Goal: Task Accomplishment & Management: Use online tool/utility

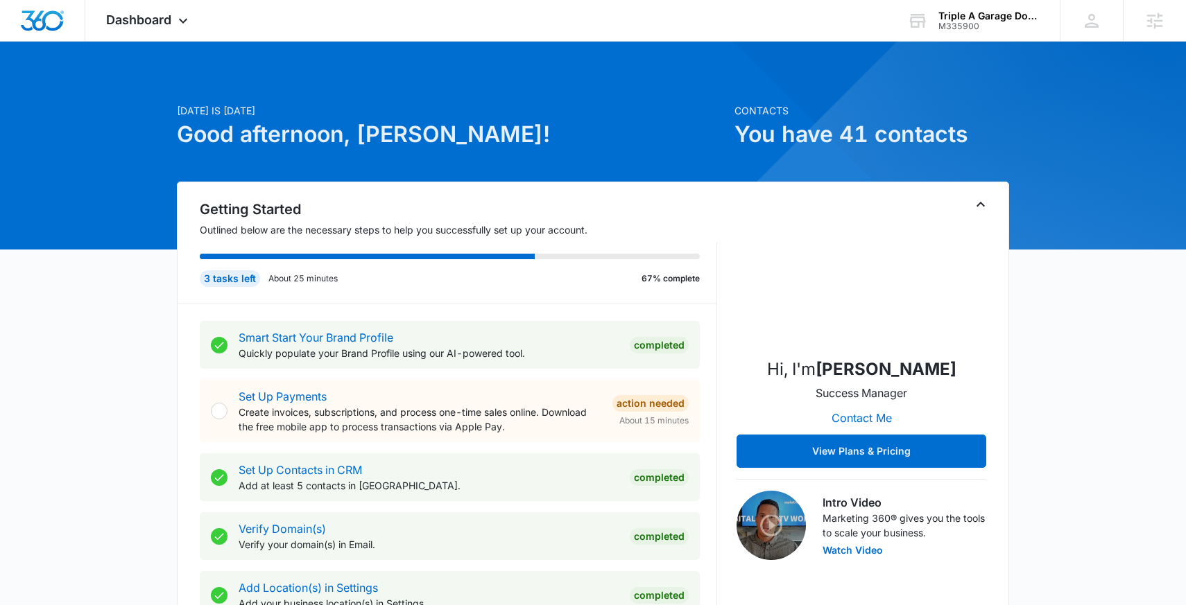
scroll to position [4, 0]
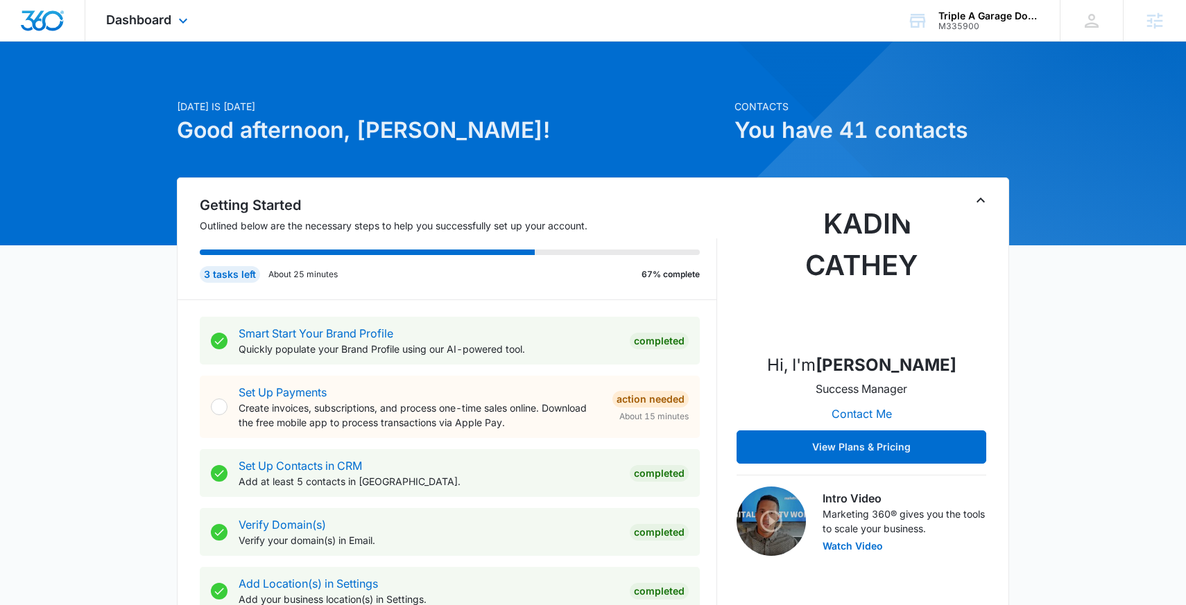
click at [164, 7] on div "Dashboard Apps Reputation Websites Forms CRM Email Social Content Ads Intellige…" at bounding box center [148, 20] width 127 height 41
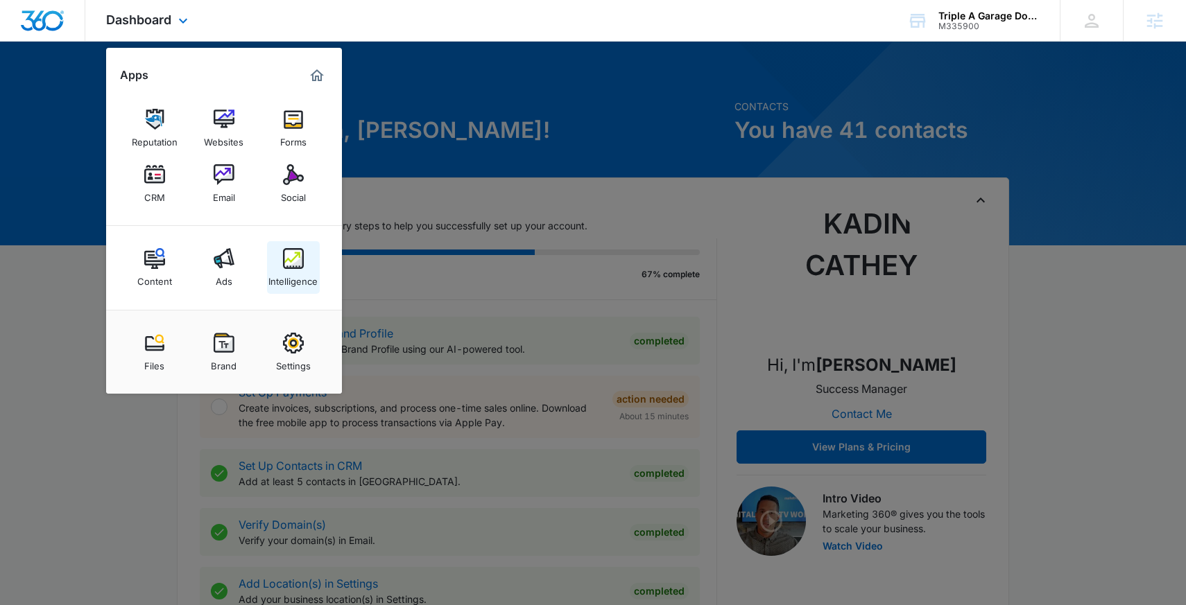
click at [295, 263] on img at bounding box center [293, 258] width 21 height 21
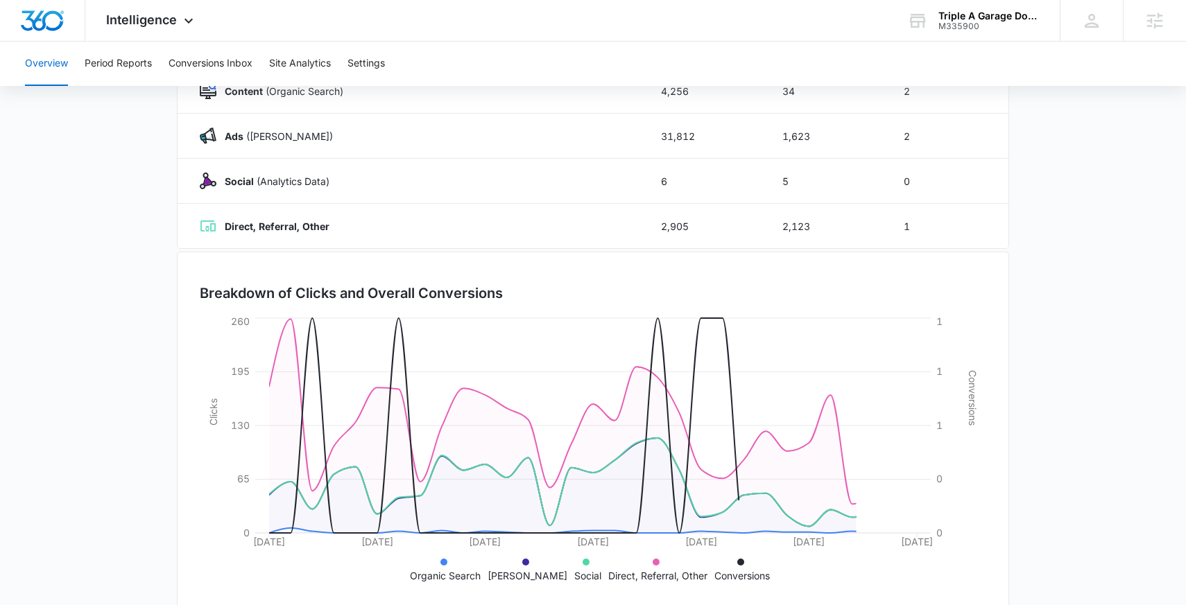
scroll to position [224, 0]
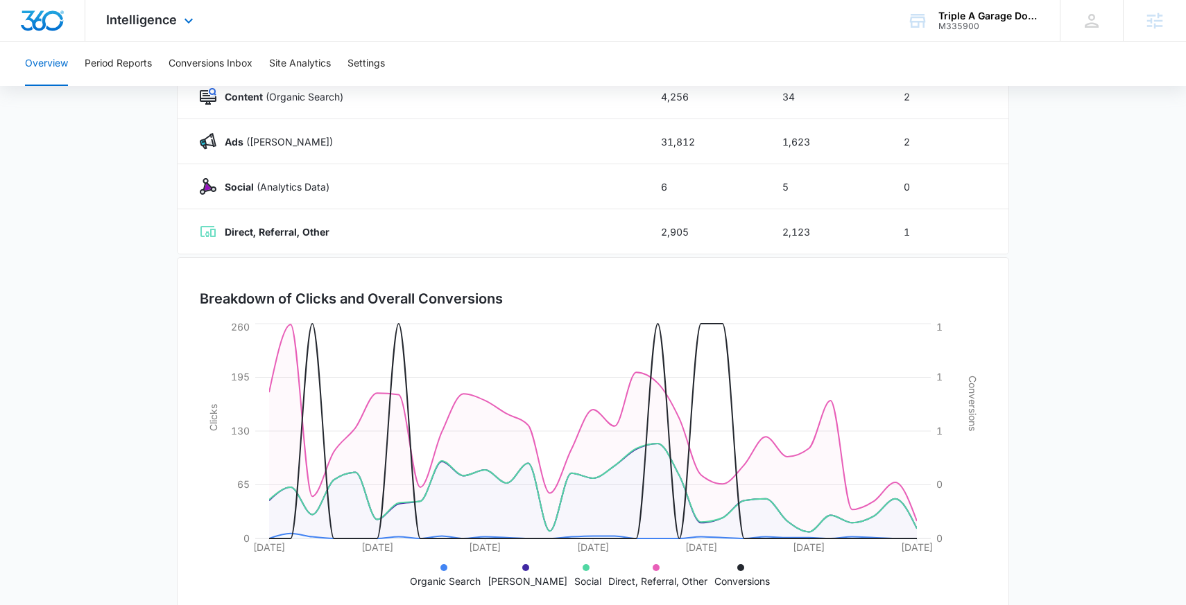
click at [174, 33] on div "Intelligence Apps Reputation Websites Forms CRM Email Social Content Ads Intell…" at bounding box center [151, 20] width 132 height 41
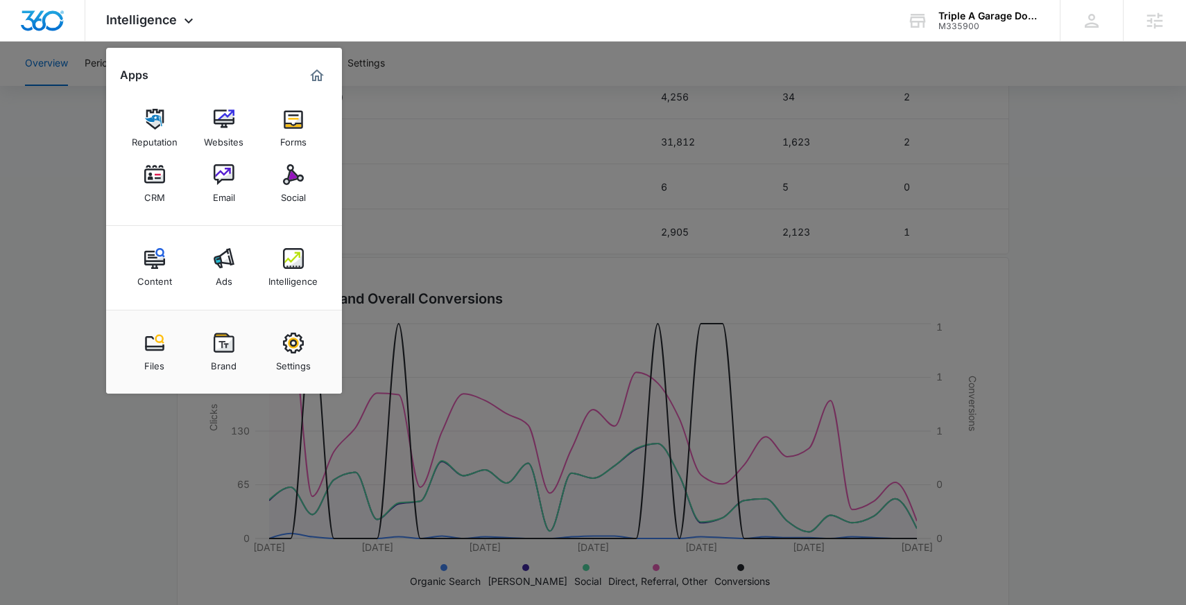
click at [97, 241] on div at bounding box center [593, 302] width 1186 height 605
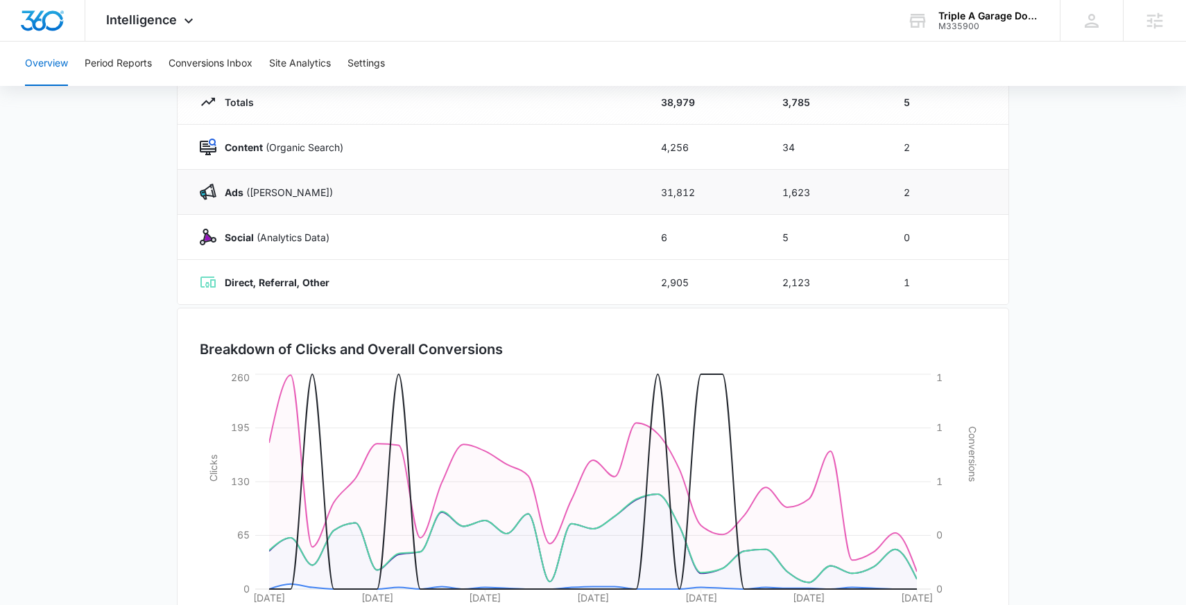
scroll to position [0, 0]
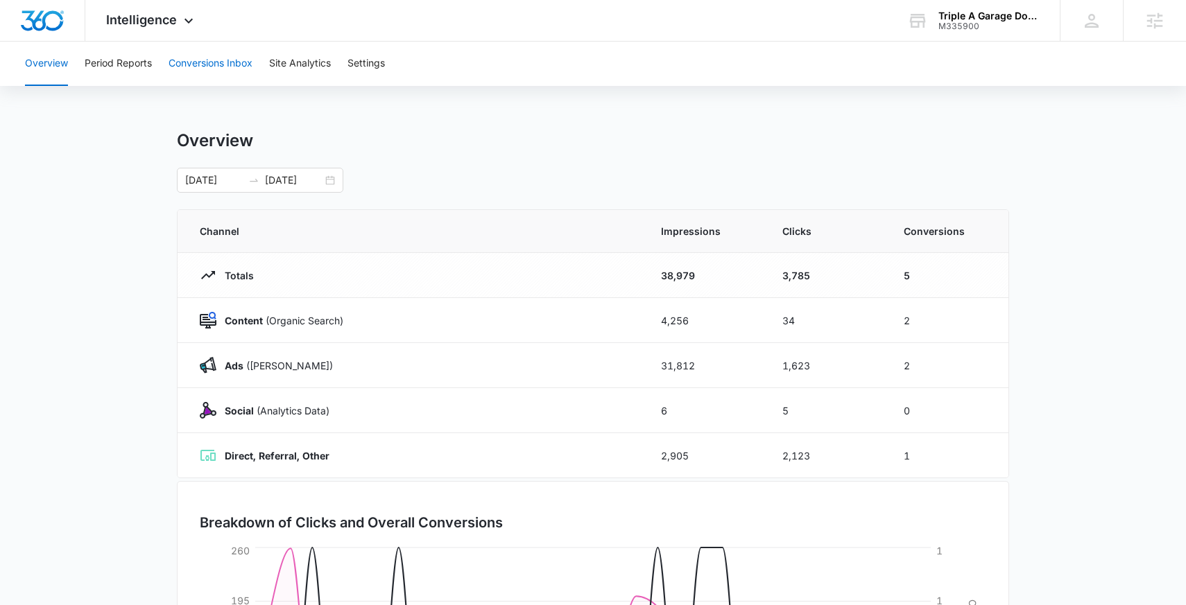
click at [211, 64] on button "Conversions Inbox" at bounding box center [210, 64] width 84 height 44
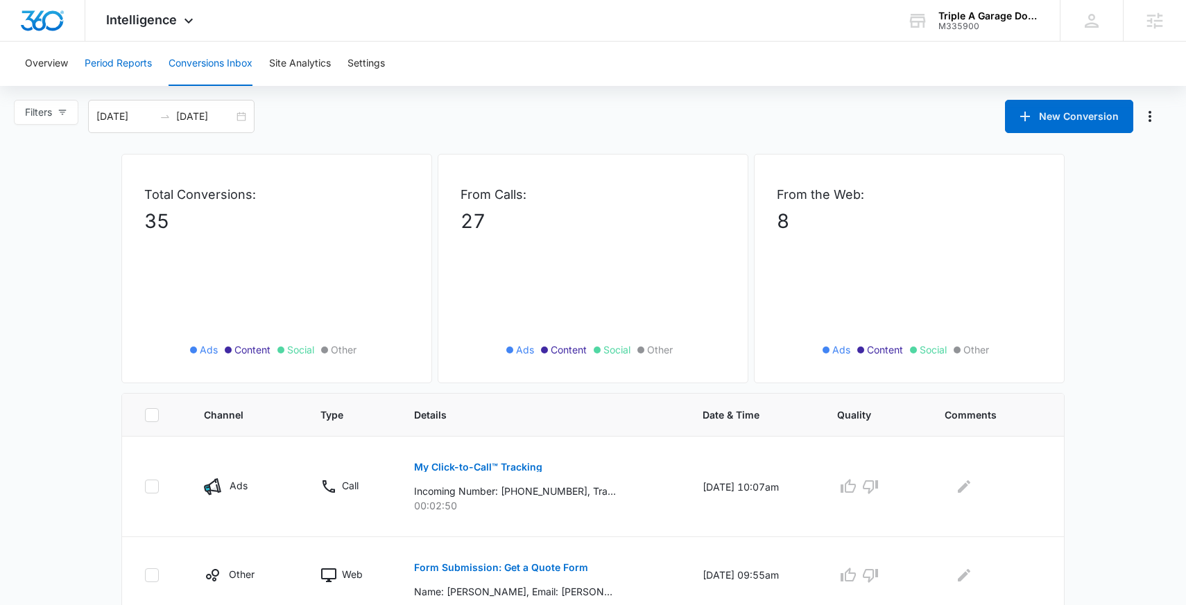
click at [137, 58] on button "Period Reports" at bounding box center [118, 64] width 67 height 44
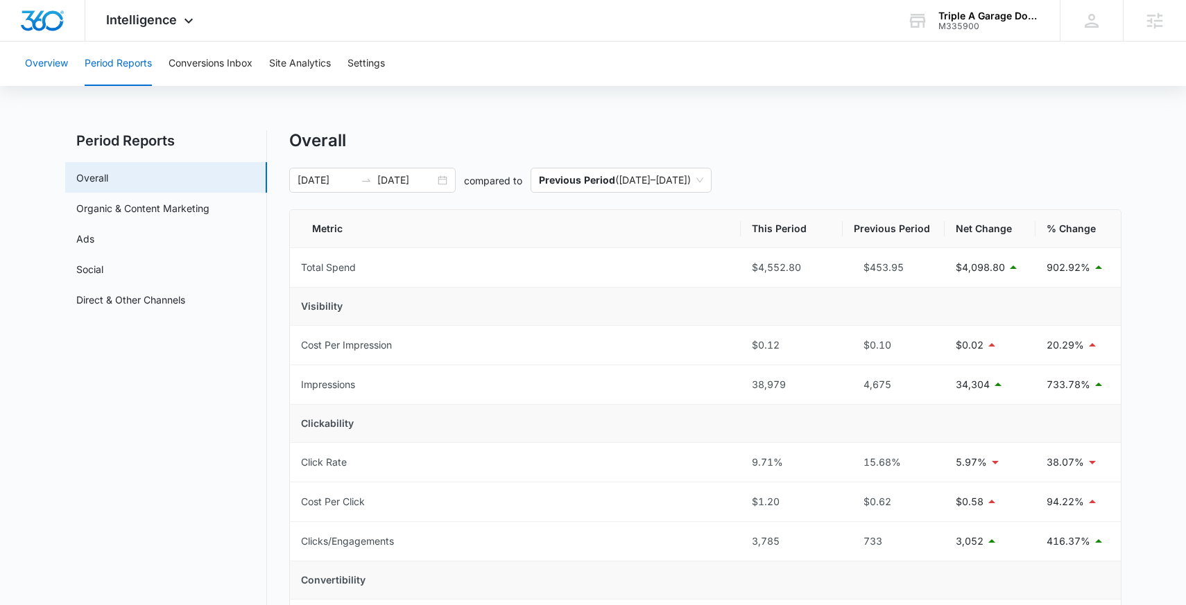
click at [54, 64] on button "Overview" at bounding box center [46, 64] width 43 height 44
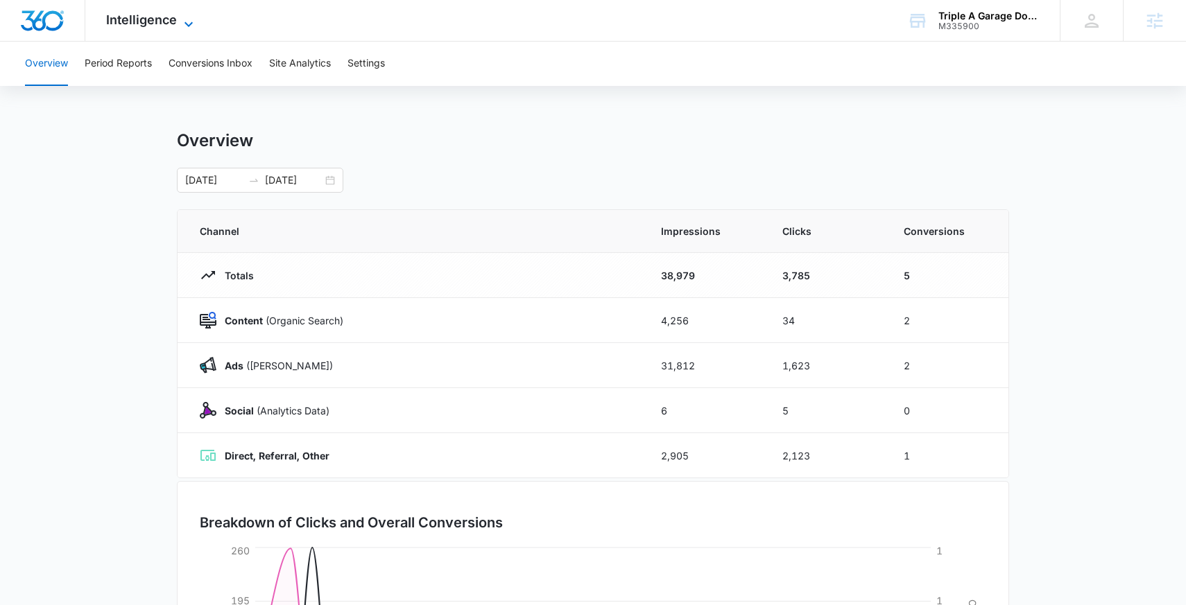
click at [167, 26] on span "Intelligence" at bounding box center [141, 19] width 71 height 15
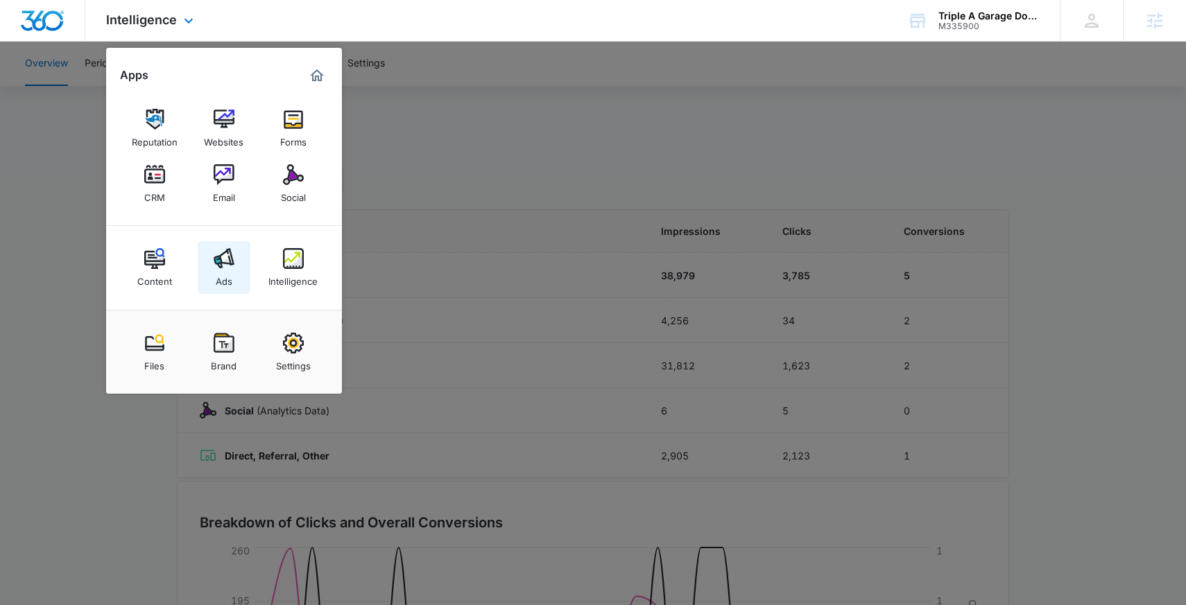
click at [227, 254] on img at bounding box center [224, 258] width 21 height 21
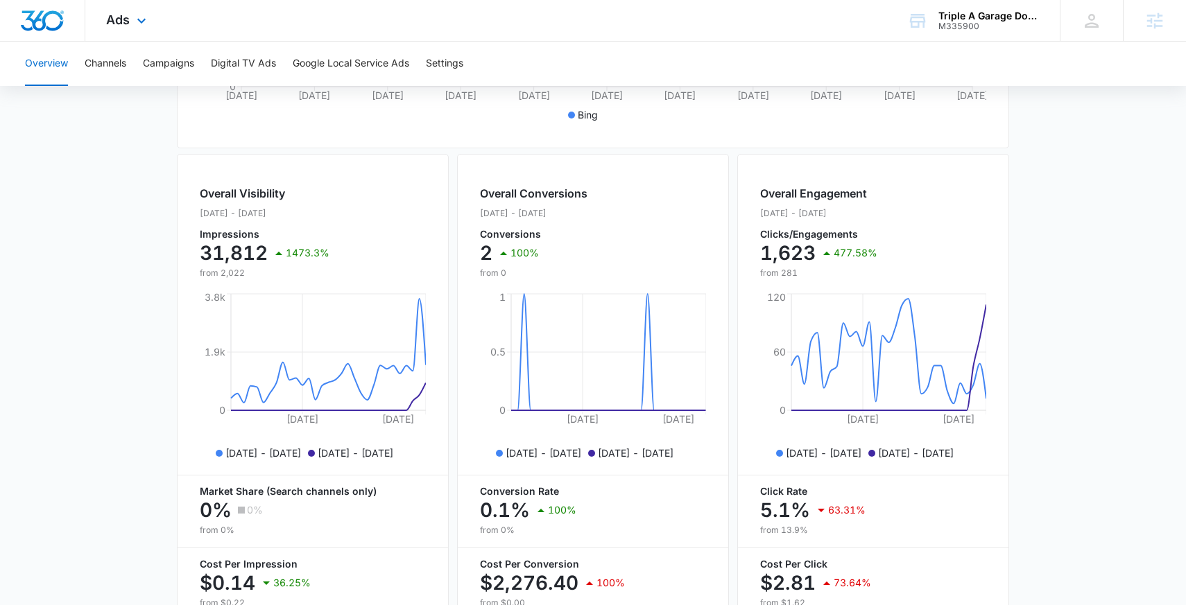
scroll to position [521, 0]
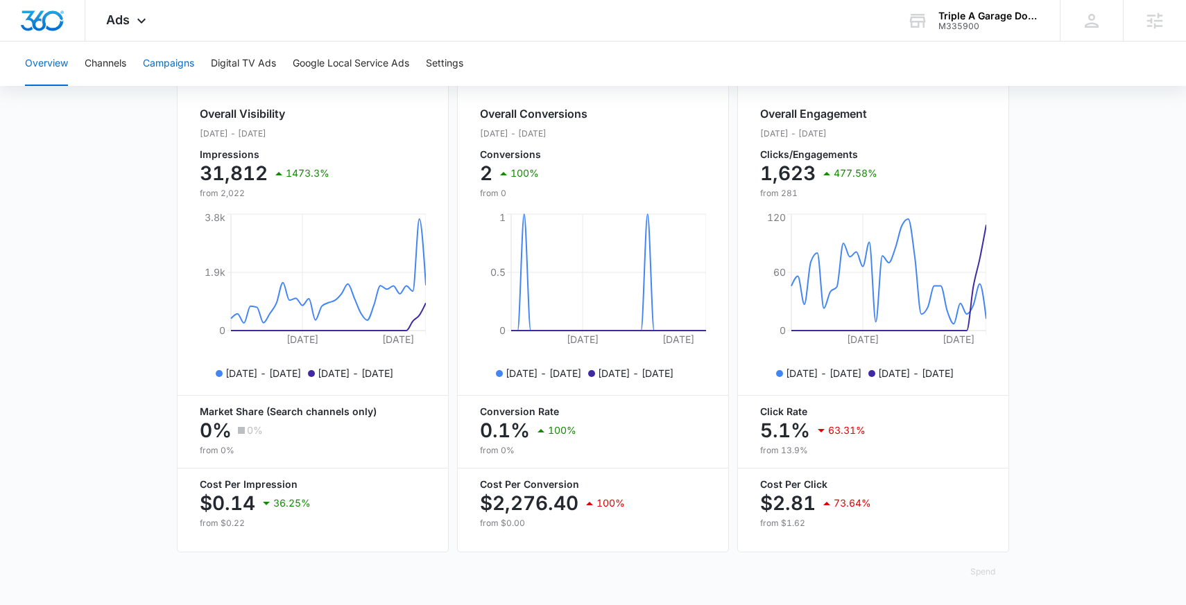
click at [173, 69] on button "Campaigns" at bounding box center [168, 64] width 51 height 44
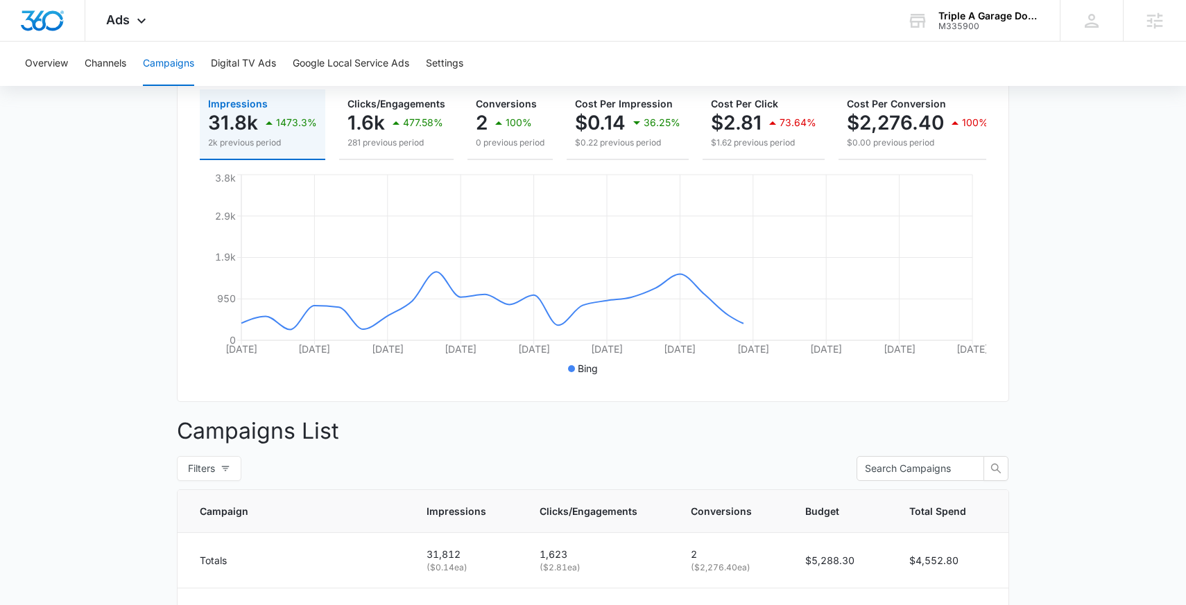
scroll to position [326, 0]
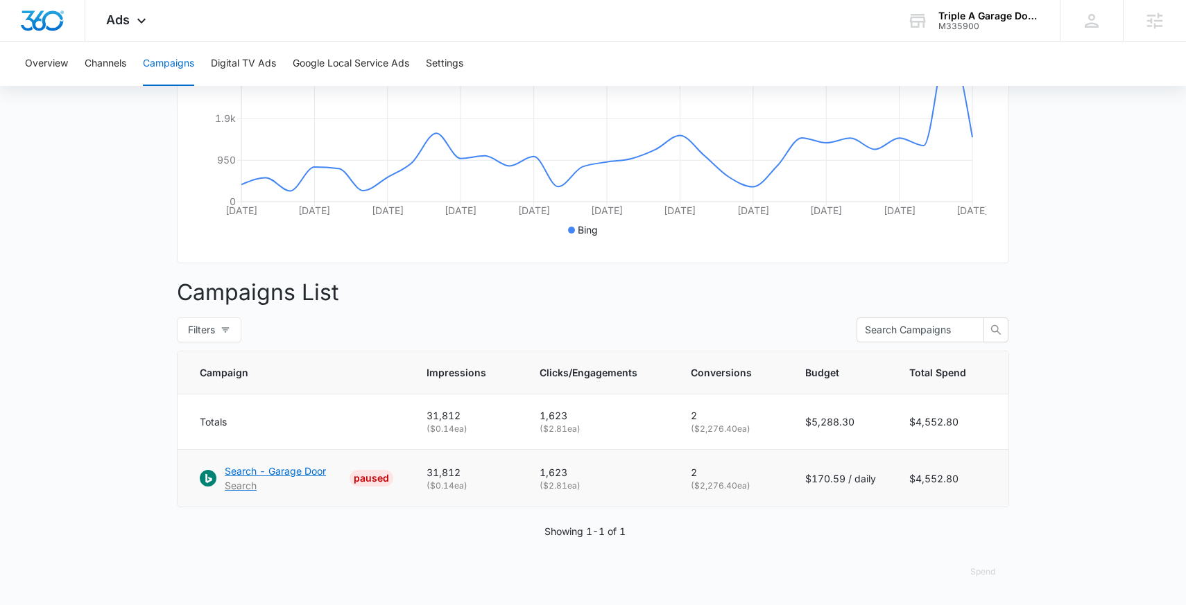
click at [289, 471] on p "Search - Garage Door" at bounding box center [275, 471] width 101 height 15
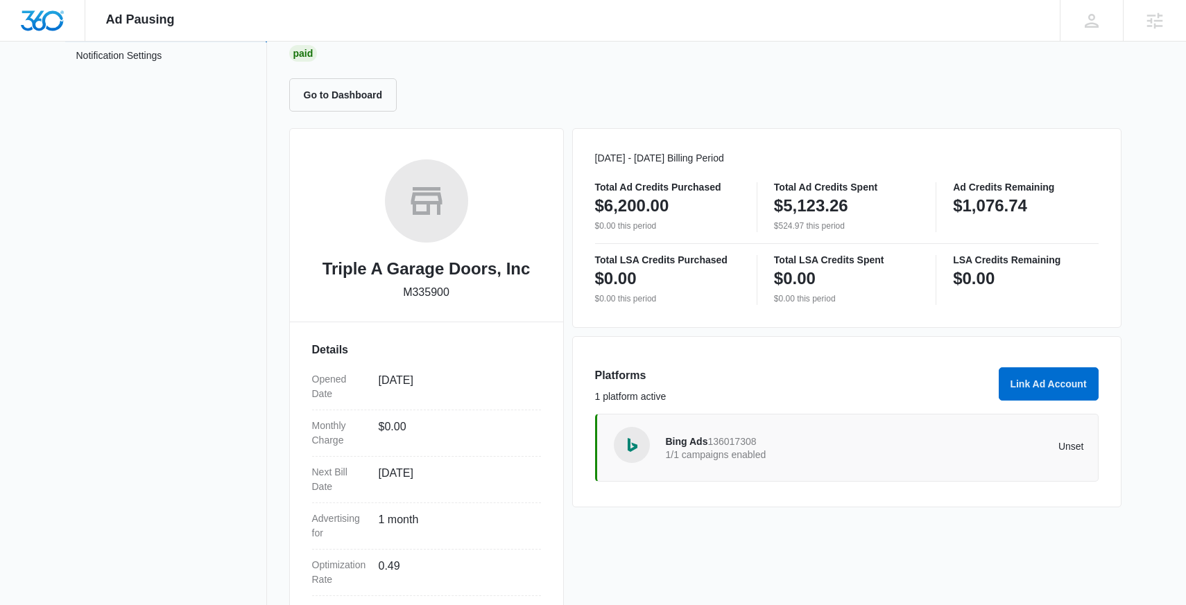
scroll to position [229, 0]
